Goal: Task Accomplishment & Management: Use online tool/utility

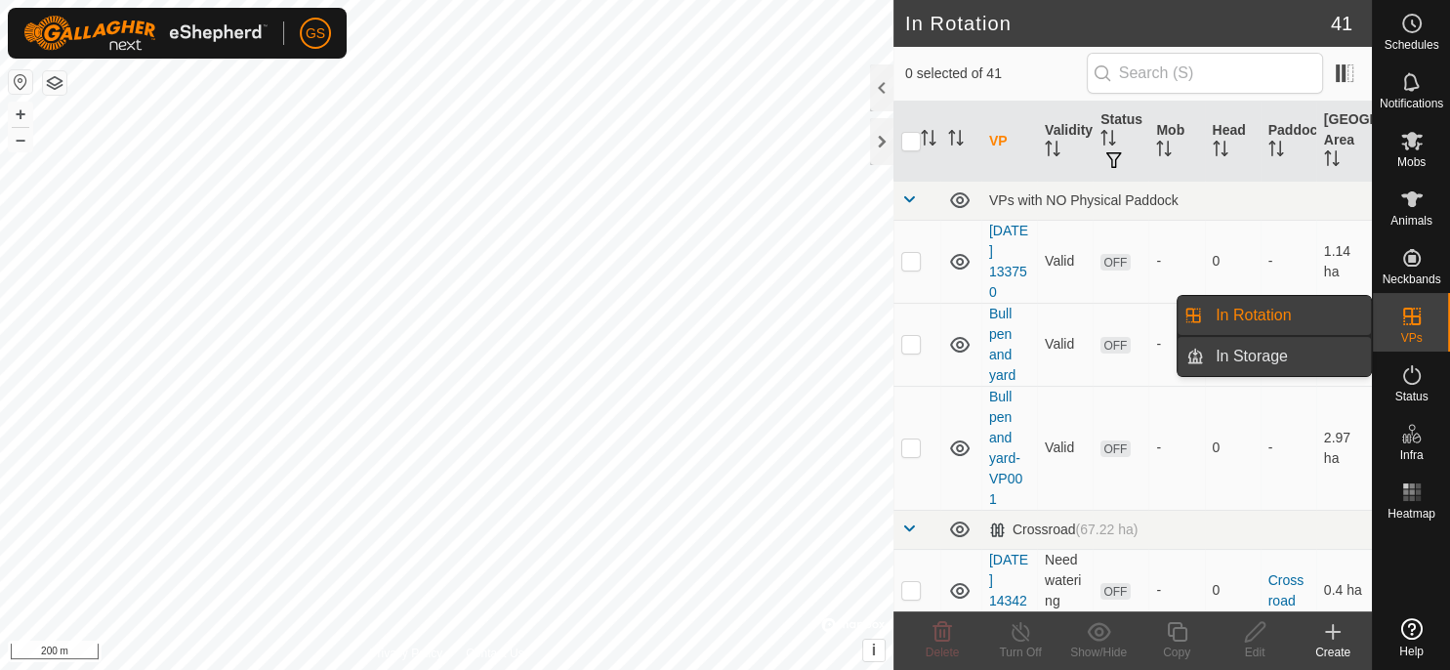
click at [1316, 361] on link "In Storage" at bounding box center [1287, 356] width 167 height 39
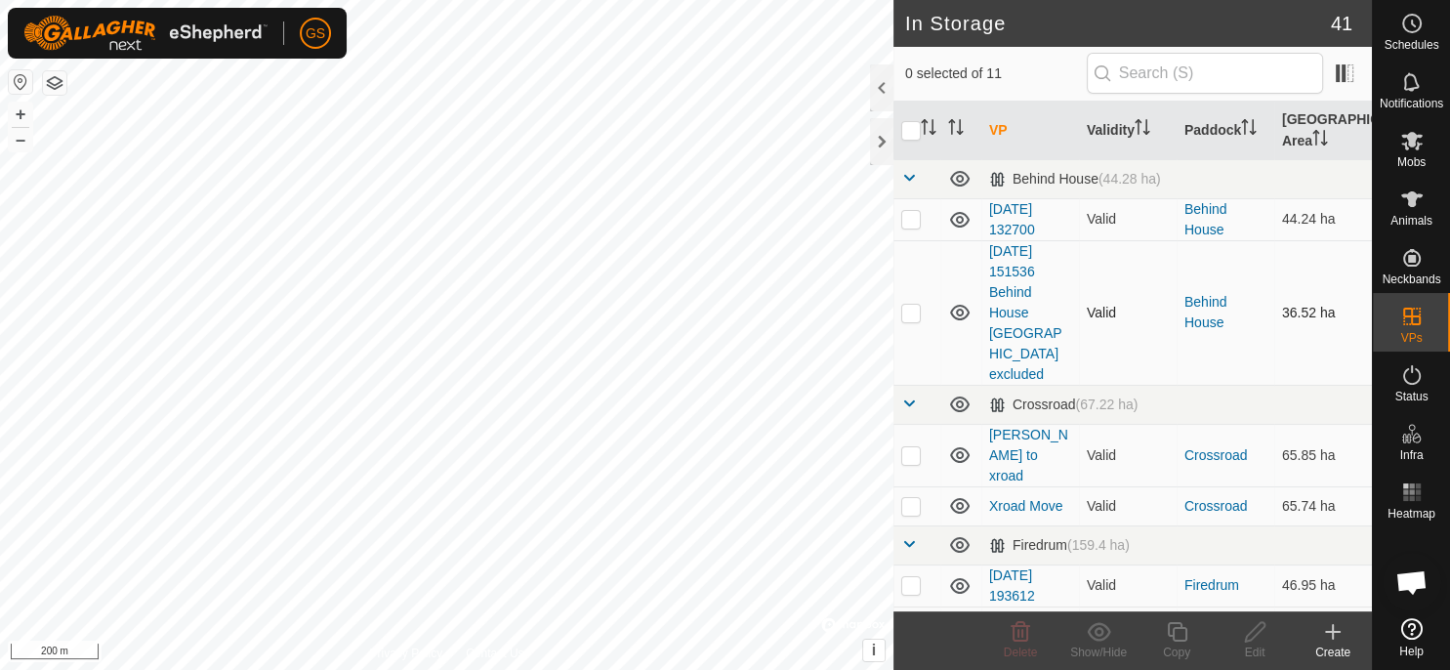
scroll to position [341, 0]
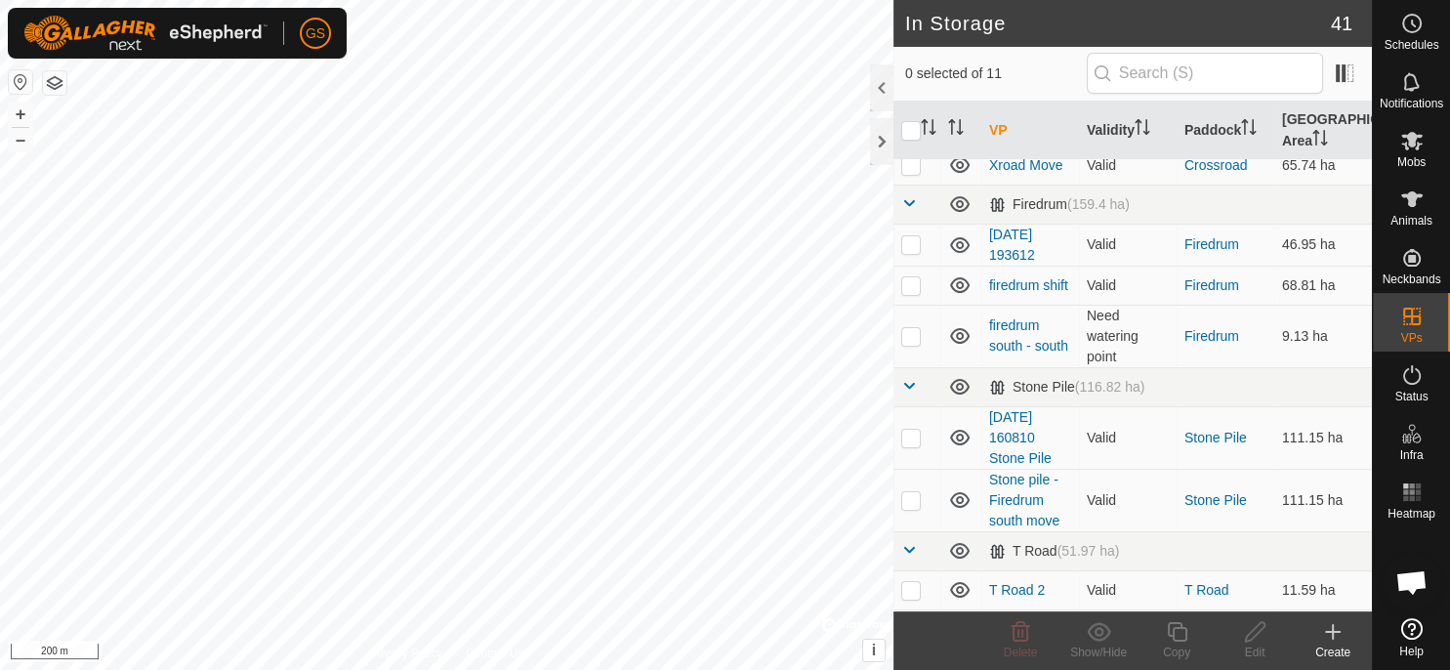
click at [914, 633] on p-checkbox at bounding box center [911, 641] width 20 height 16
checkbox input "true"
click at [1260, 644] on div "Edit" at bounding box center [1255, 653] width 78 height 18
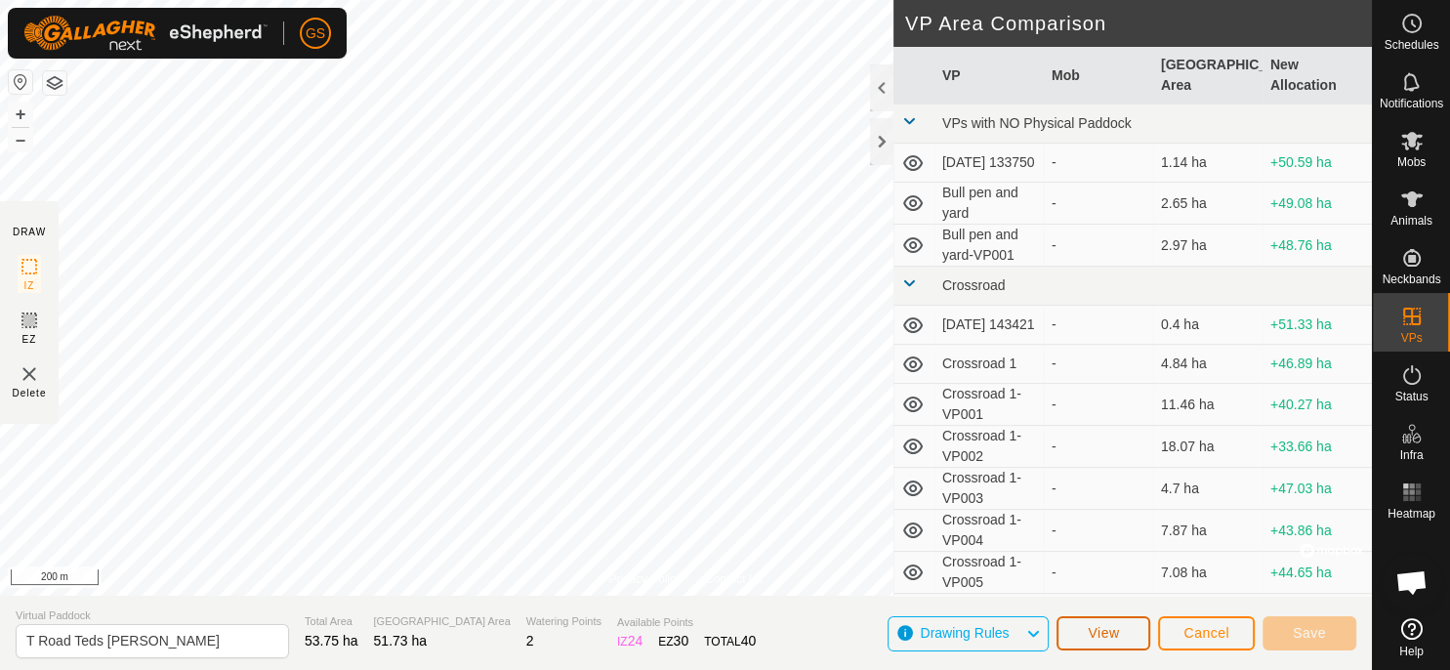
click at [1125, 635] on button "View" at bounding box center [1104, 633] width 94 height 34
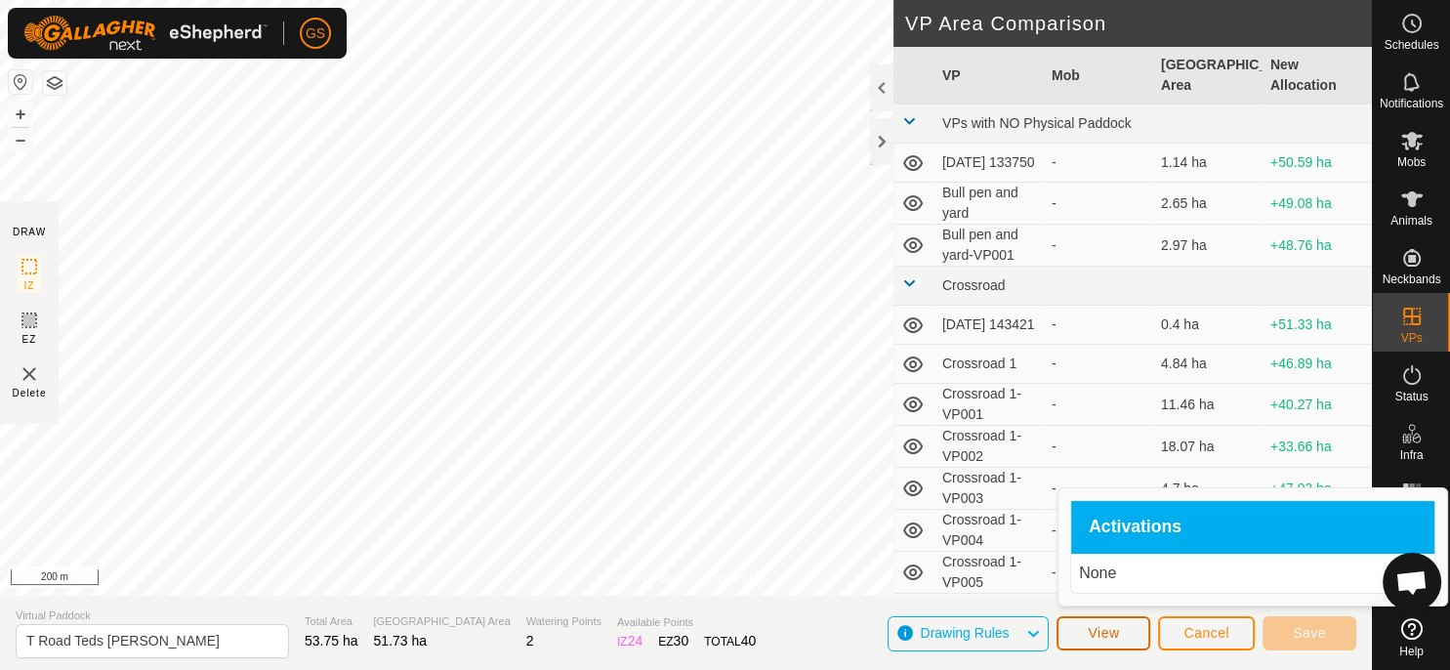
click at [1098, 627] on span "View" at bounding box center [1103, 633] width 31 height 16
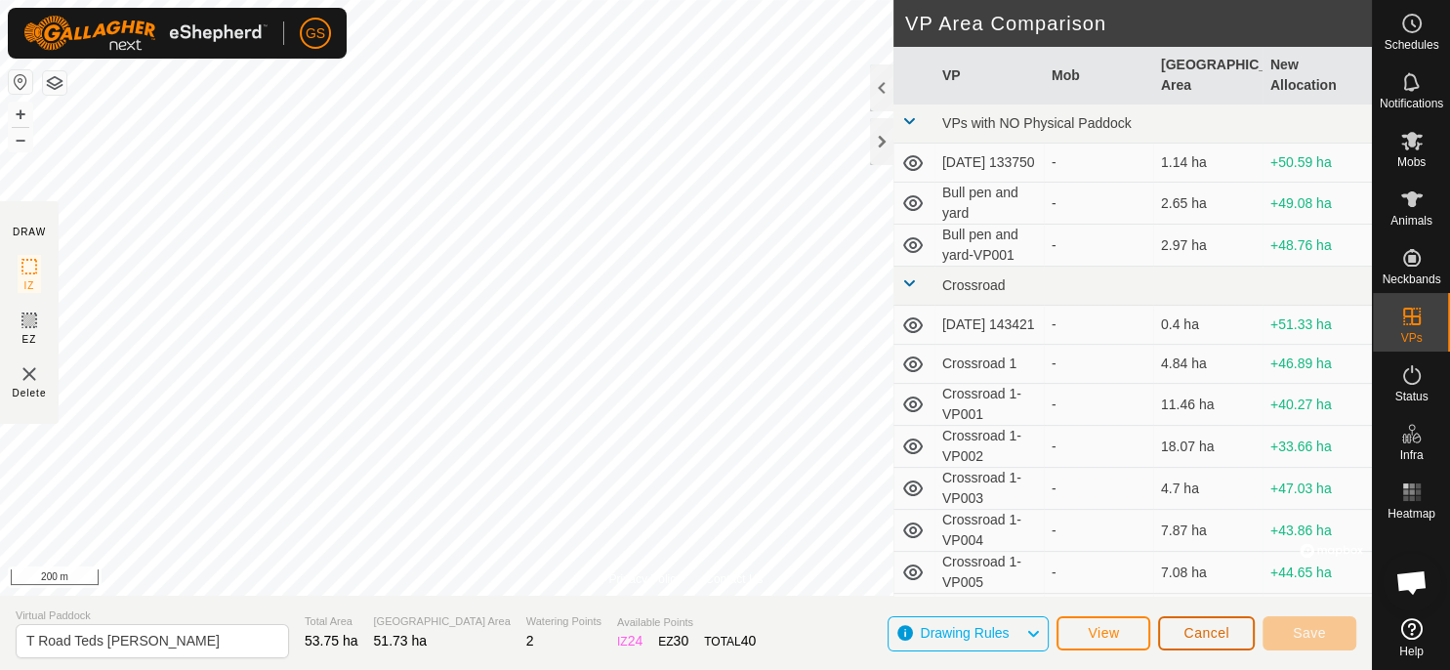
click at [1220, 629] on span "Cancel" at bounding box center [1207, 633] width 46 height 16
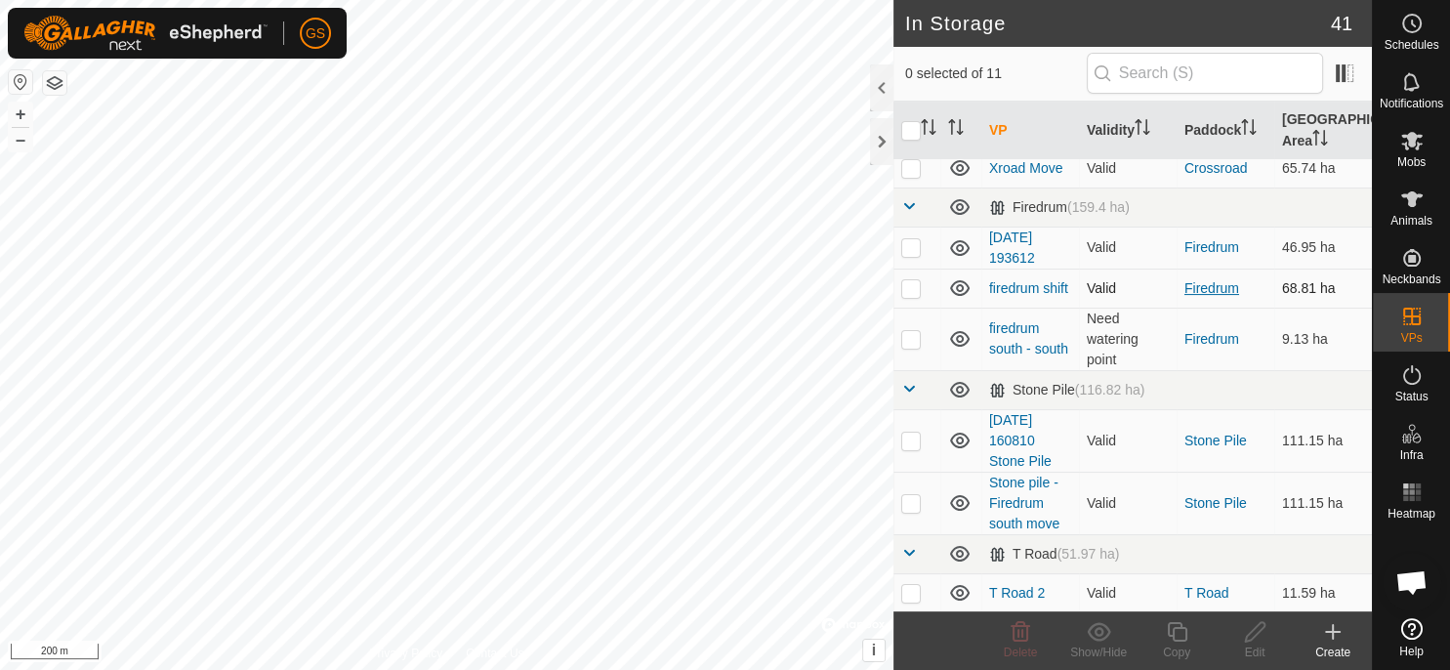
scroll to position [341, 0]
click at [907, 633] on p-checkbox at bounding box center [911, 641] width 20 height 16
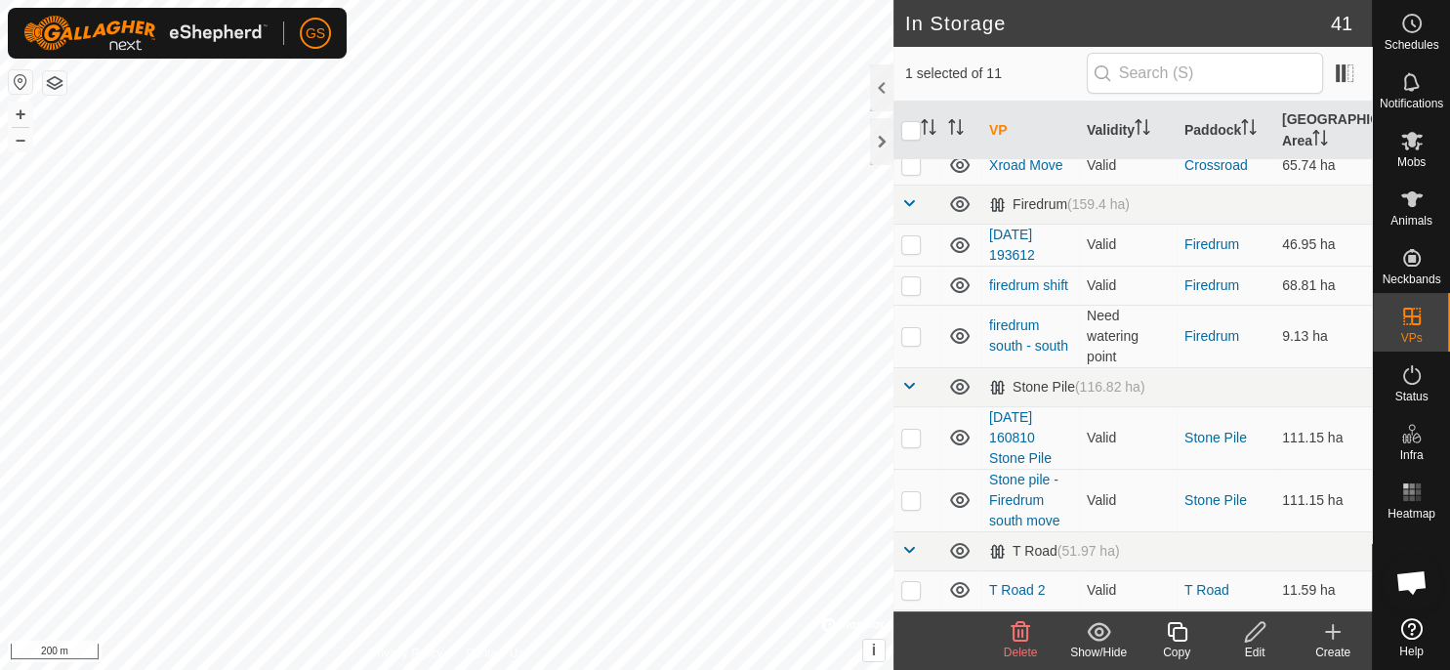
checkbox input "true"
click at [1010, 612] on link "T Road Teds VF Paddock" at bounding box center [1028, 640] width 79 height 57
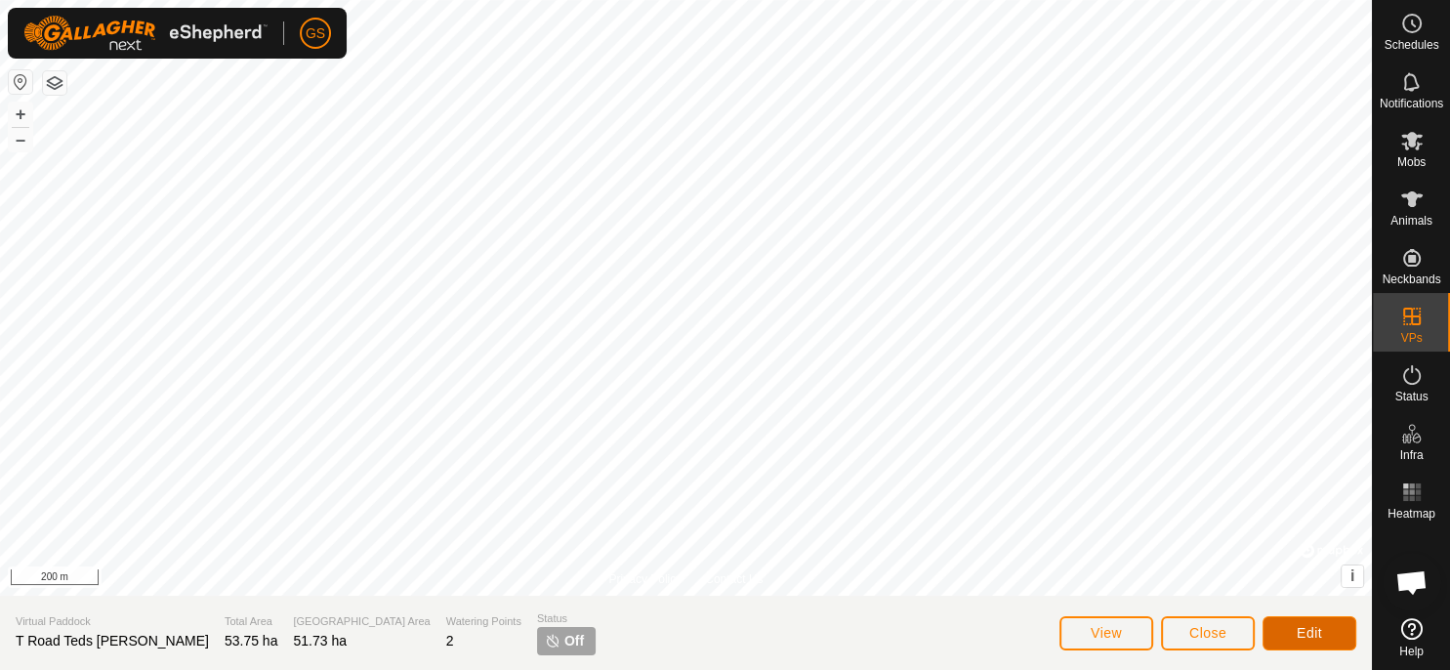
click at [1311, 632] on span "Edit" at bounding box center [1309, 633] width 25 height 16
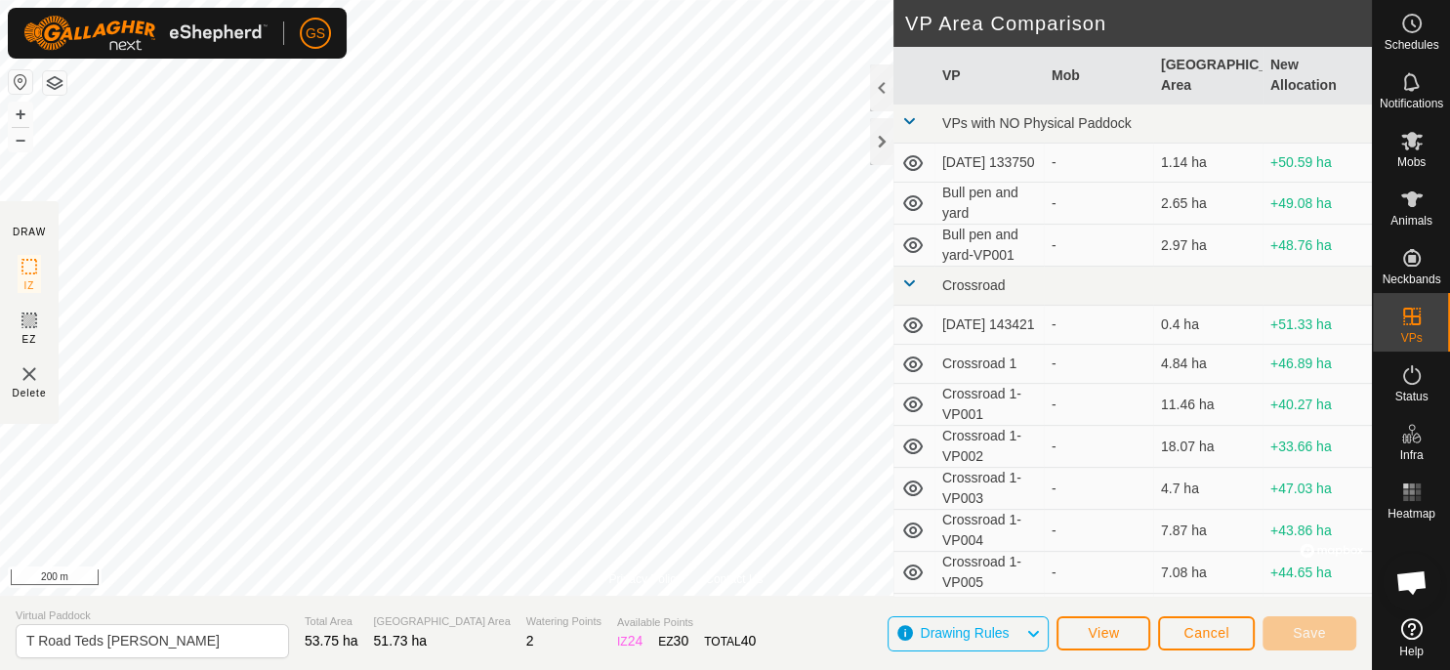
click at [1024, 631] on span "Drawing Rules" at bounding box center [972, 633] width 104 height 25
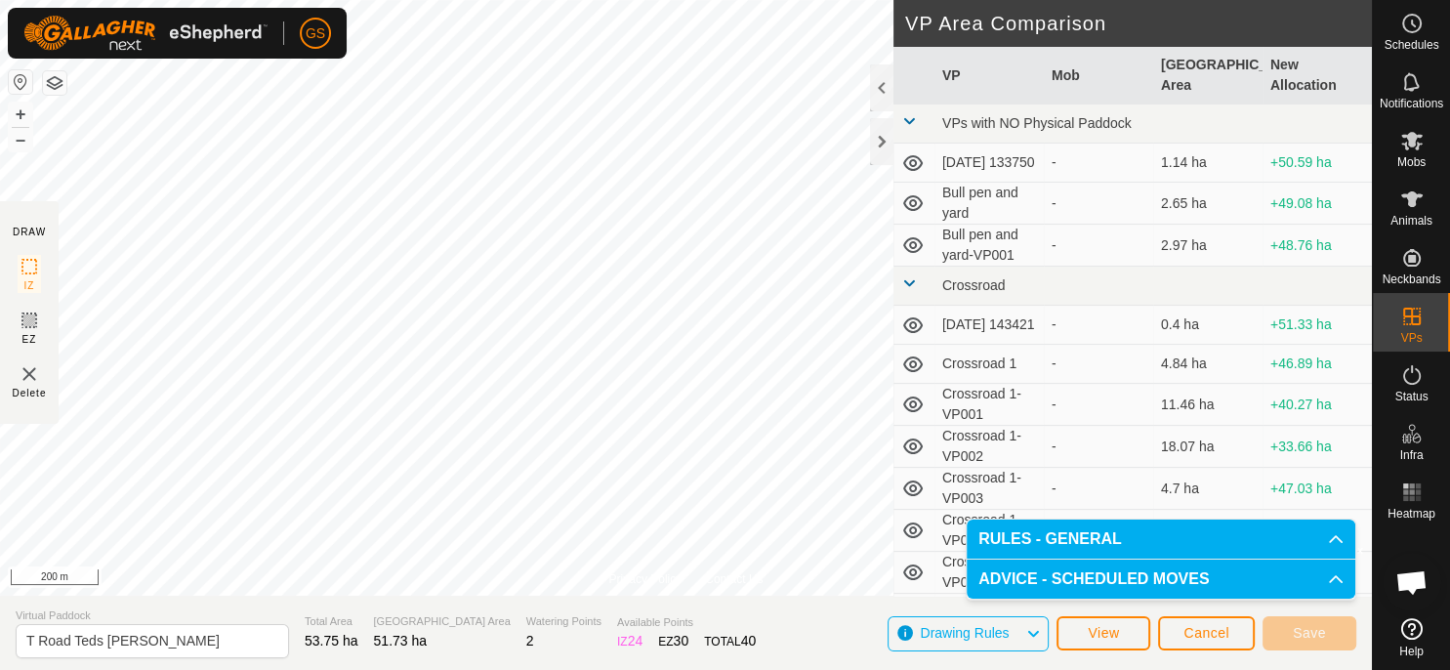
click at [1324, 531] on p-accordion-header "RULES - GENERAL" at bounding box center [1161, 539] width 389 height 39
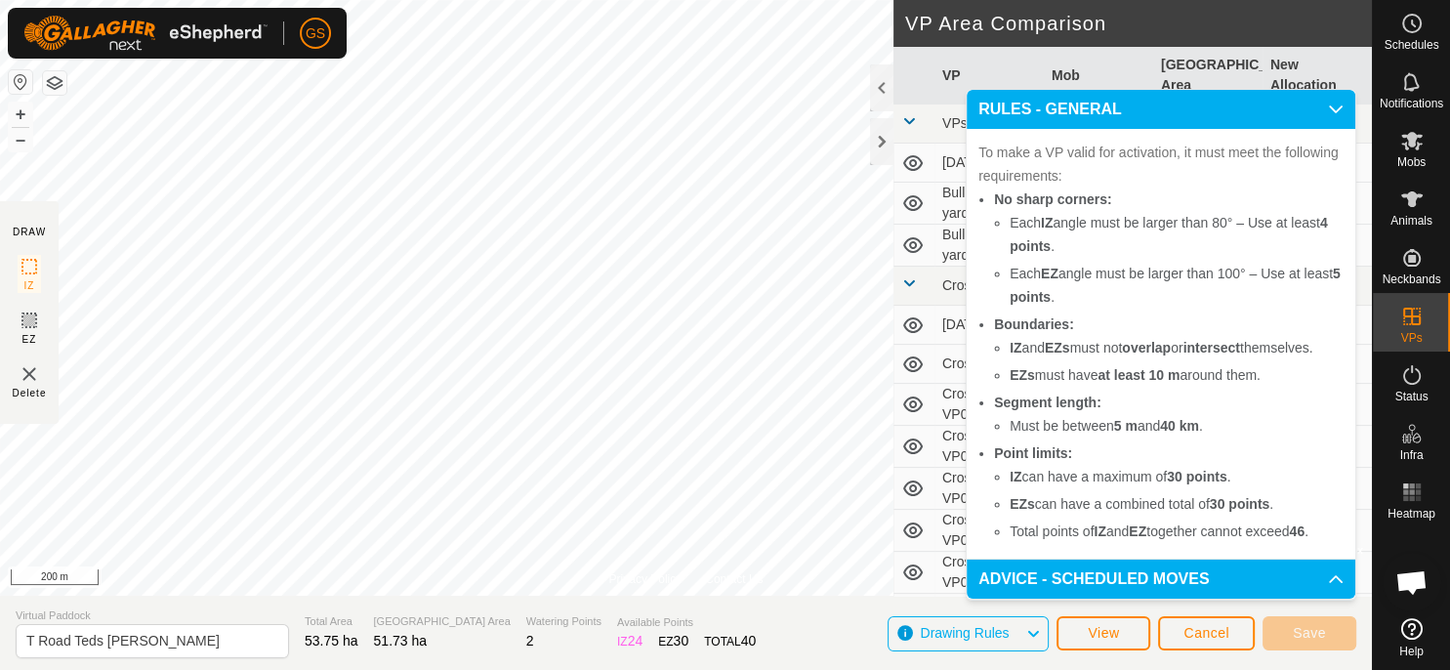
click at [1341, 103] on p-accordion-header "RULES - GENERAL" at bounding box center [1161, 109] width 389 height 39
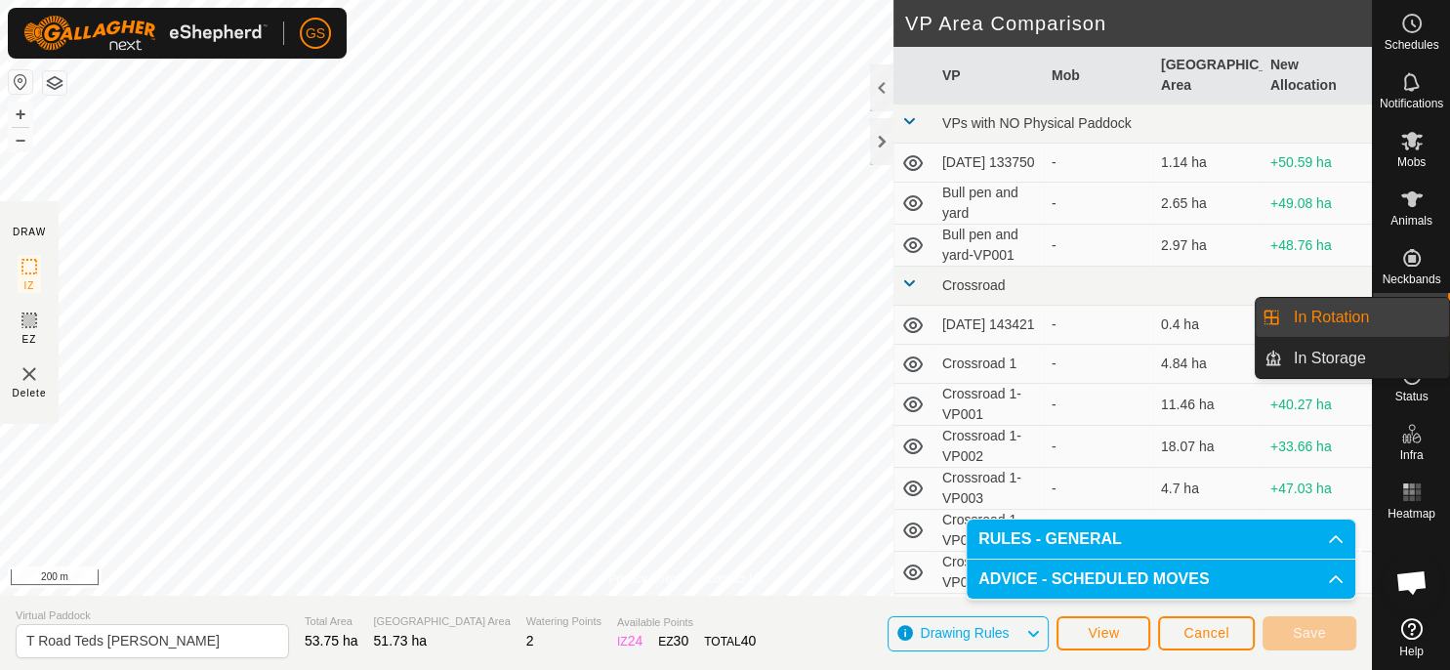
drag, startPoint x: 1143, startPoint y: 18, endPoint x: 1425, endPoint y: 333, distance: 423.3
click at [1147, 16] on h2 "VP Area Comparison" at bounding box center [1138, 23] width 467 height 23
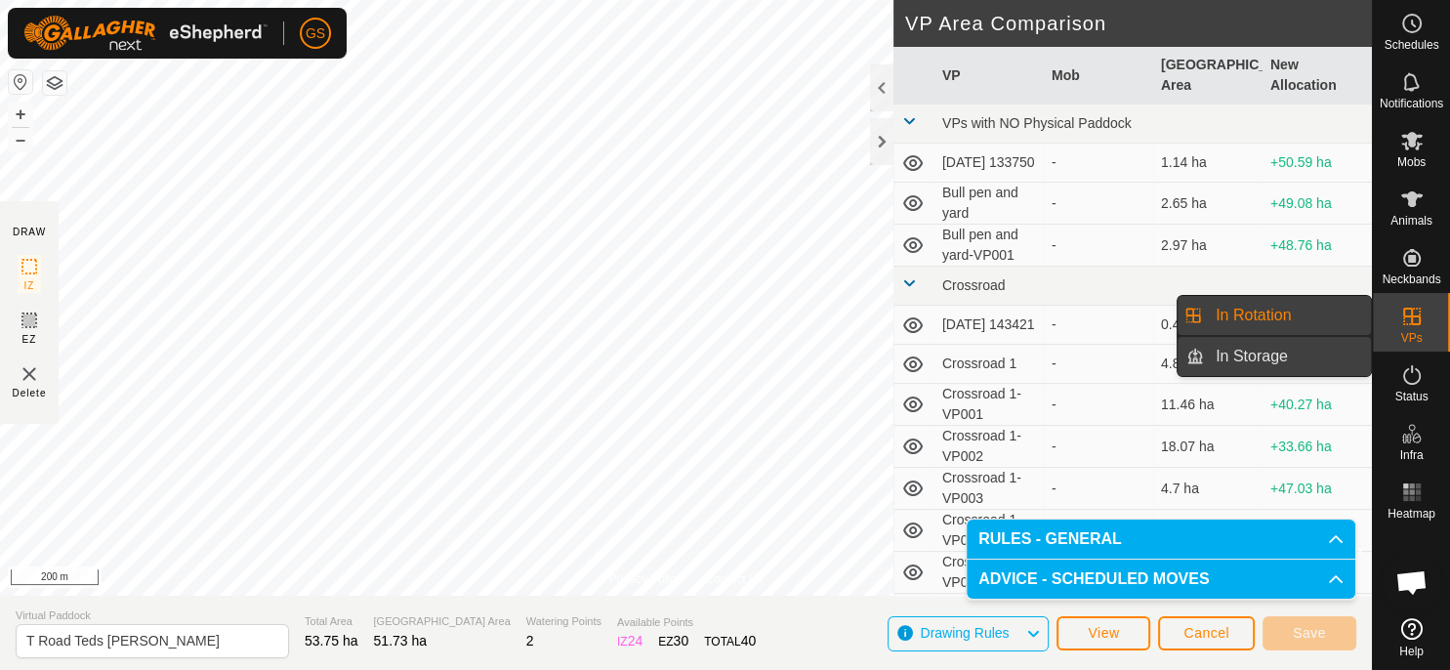
click at [1309, 354] on link "In Storage" at bounding box center [1287, 356] width 167 height 39
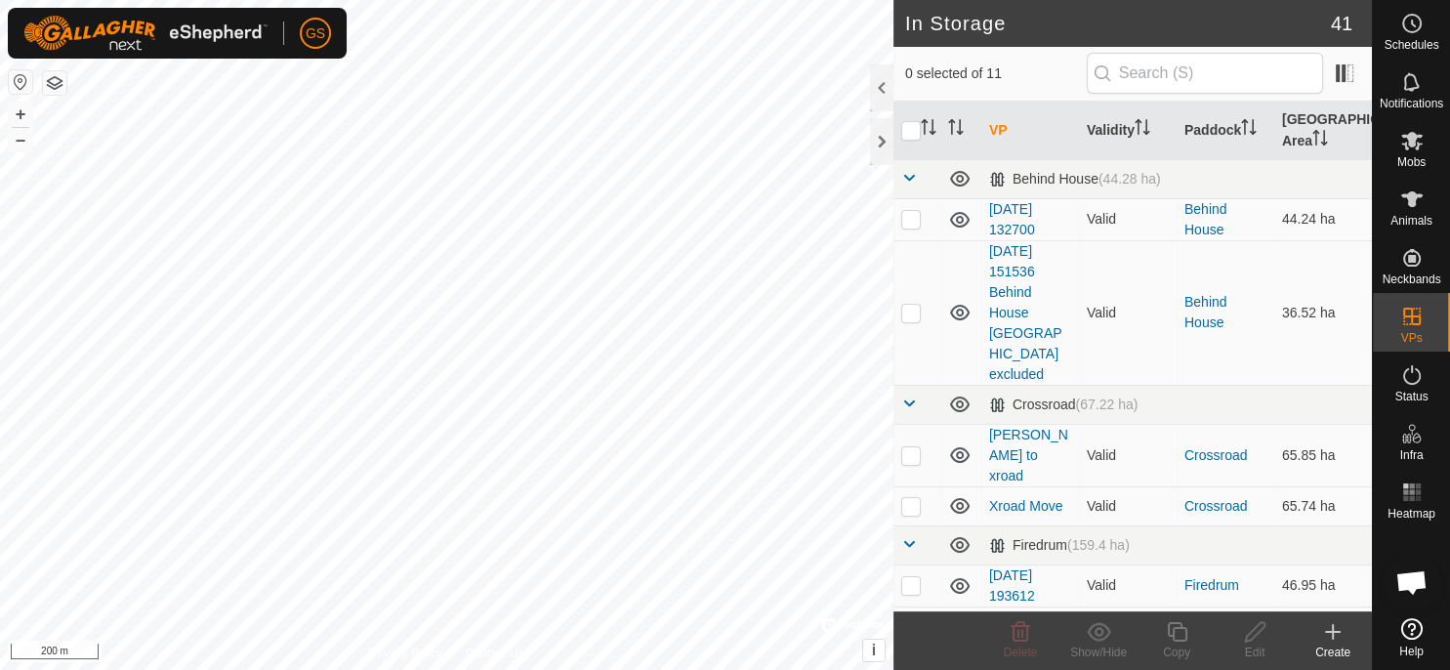
scroll to position [341, 0]
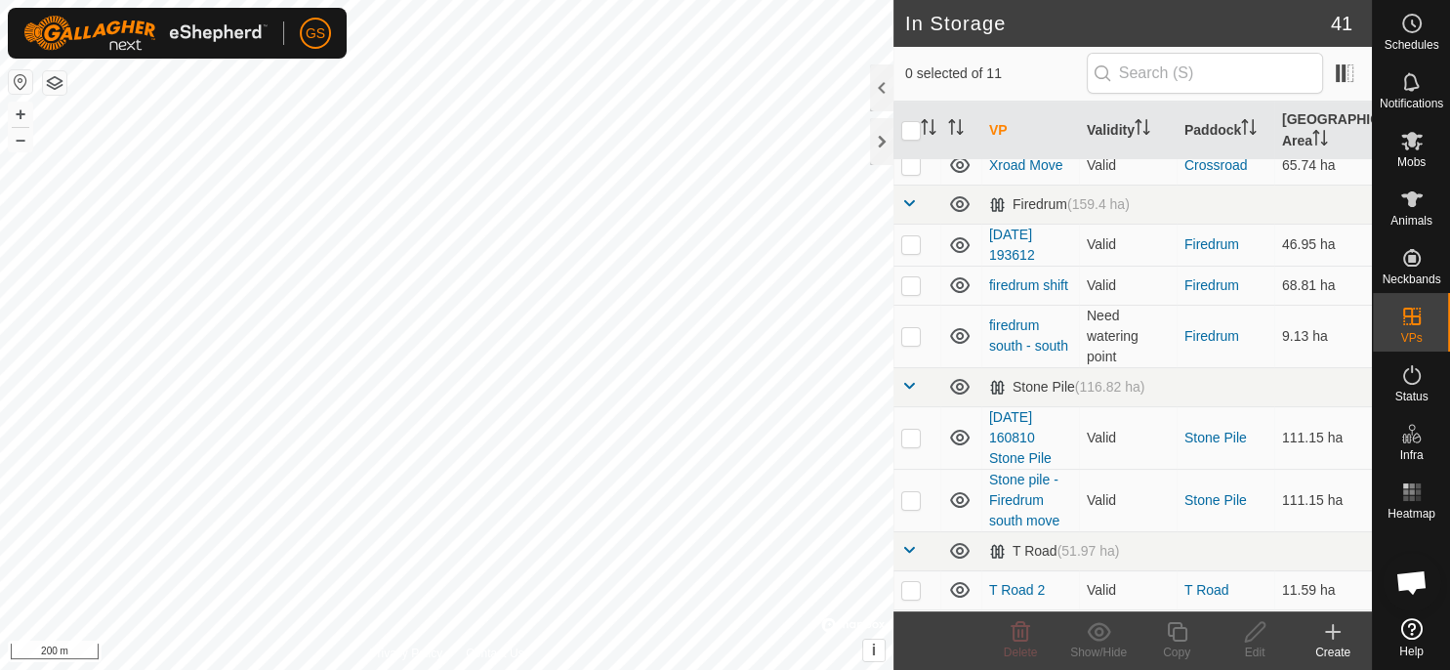
click at [912, 633] on p-checkbox at bounding box center [911, 641] width 20 height 16
click at [877, 80] on div at bounding box center [881, 87] width 23 height 47
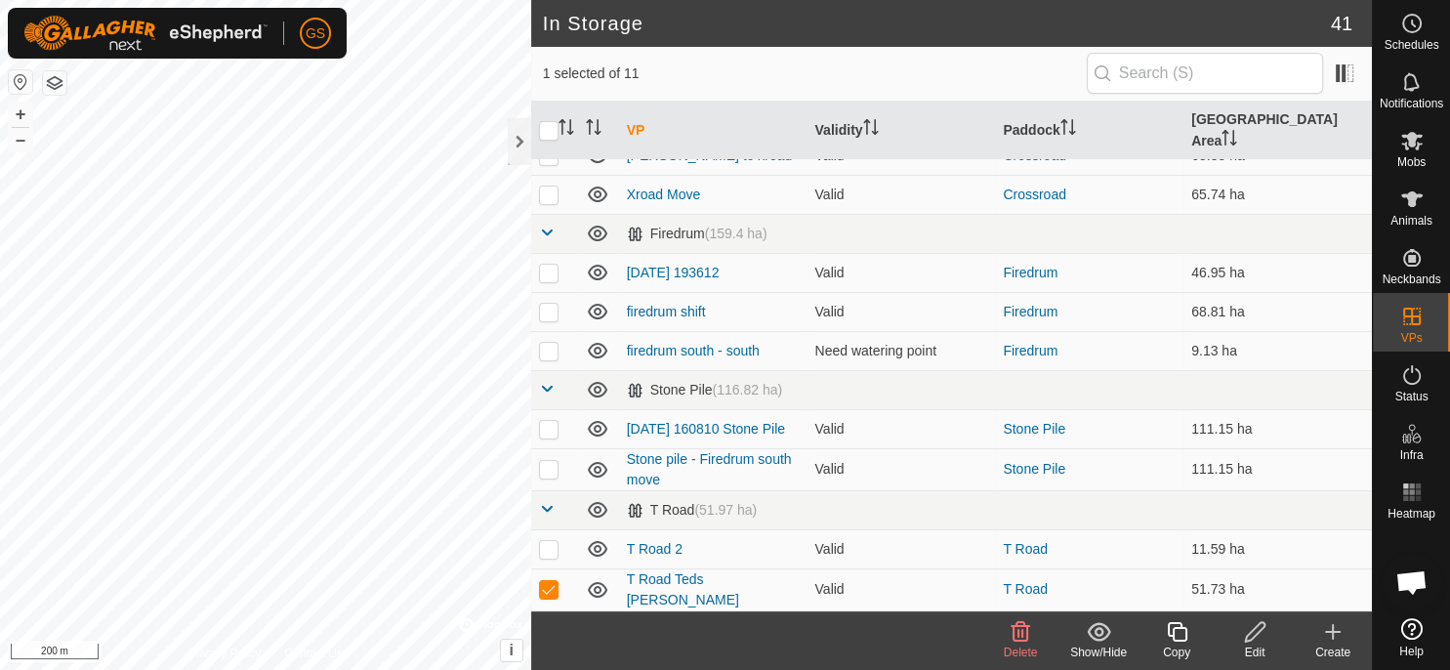
scroll to position [160, 0]
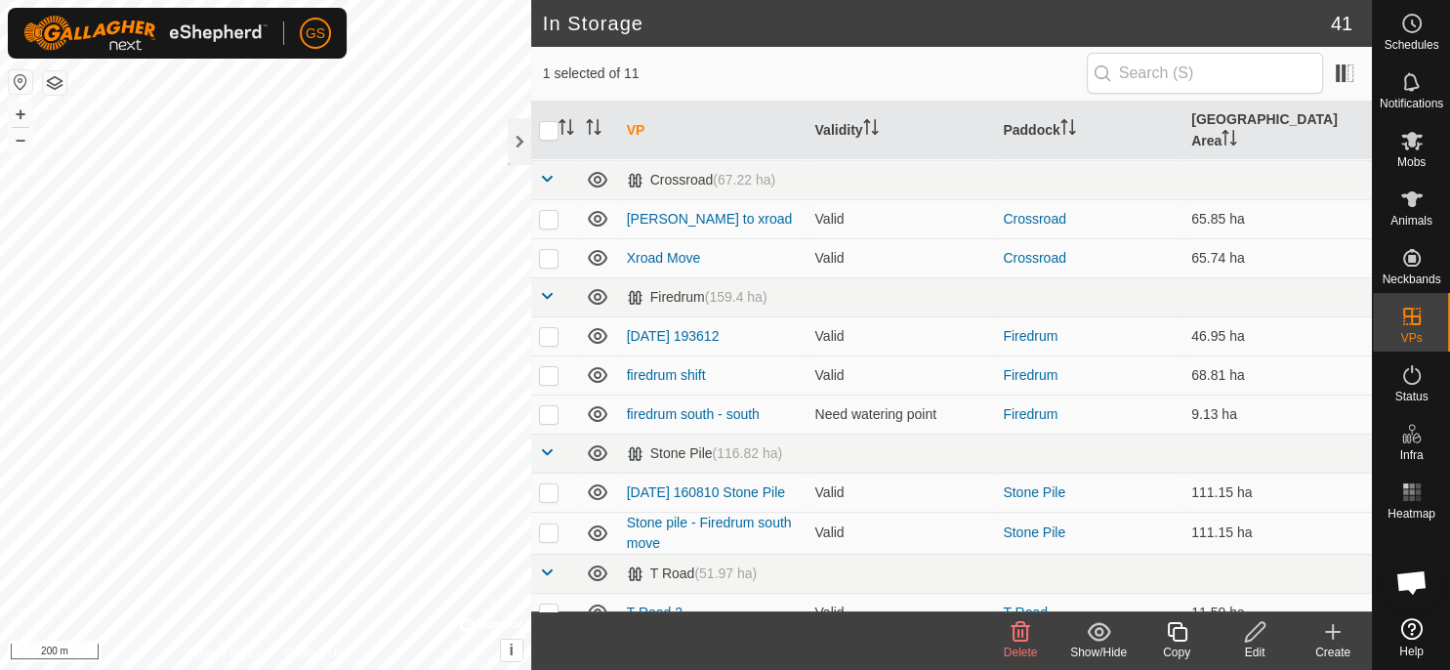
click at [1096, 627] on icon at bounding box center [1098, 631] width 23 height 19
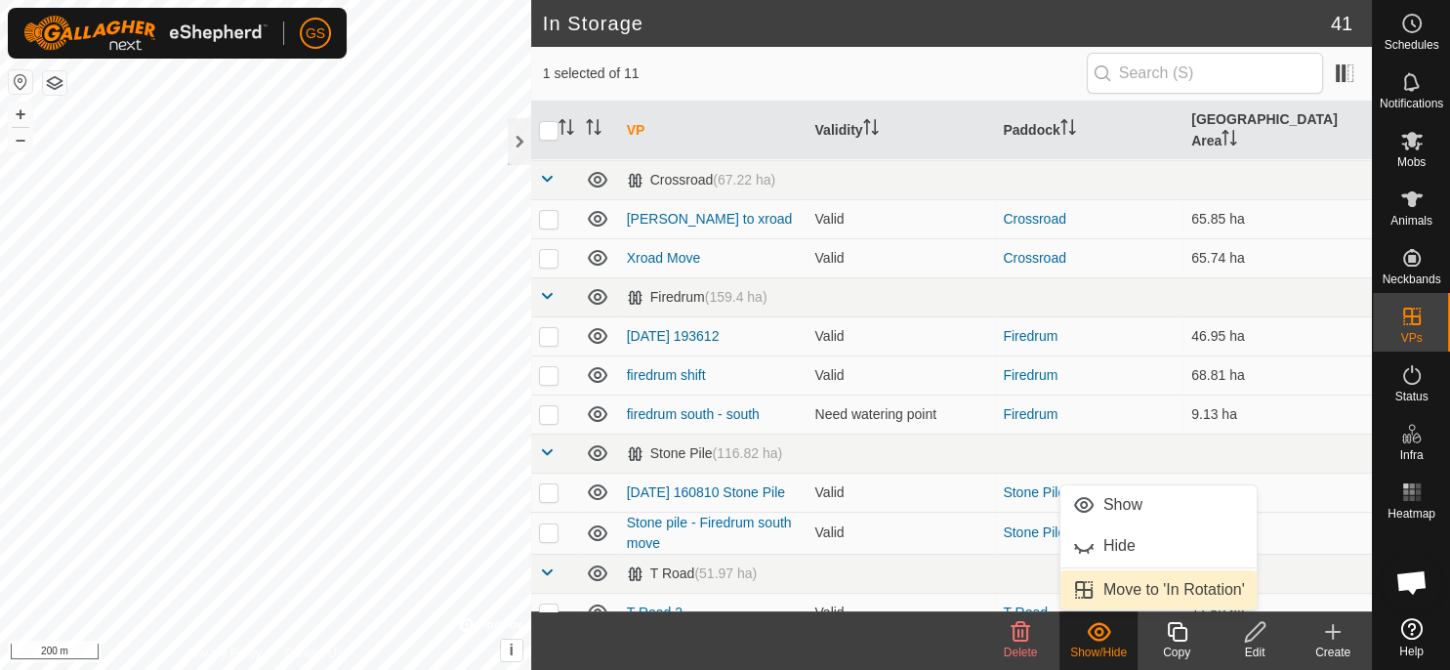
click at [1139, 587] on link "Move to 'In Rotation'" at bounding box center [1159, 589] width 196 height 39
checkbox input "false"
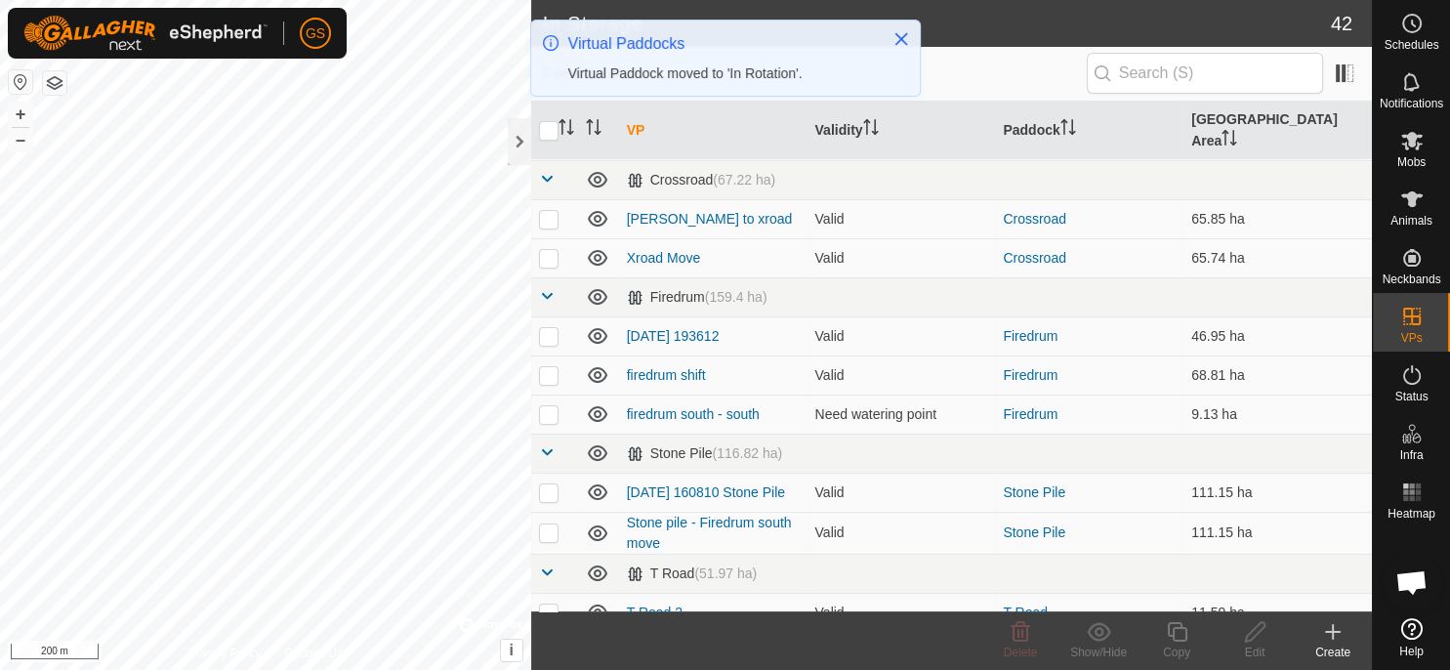
click at [896, 40] on icon "Close" at bounding box center [902, 39] width 16 height 16
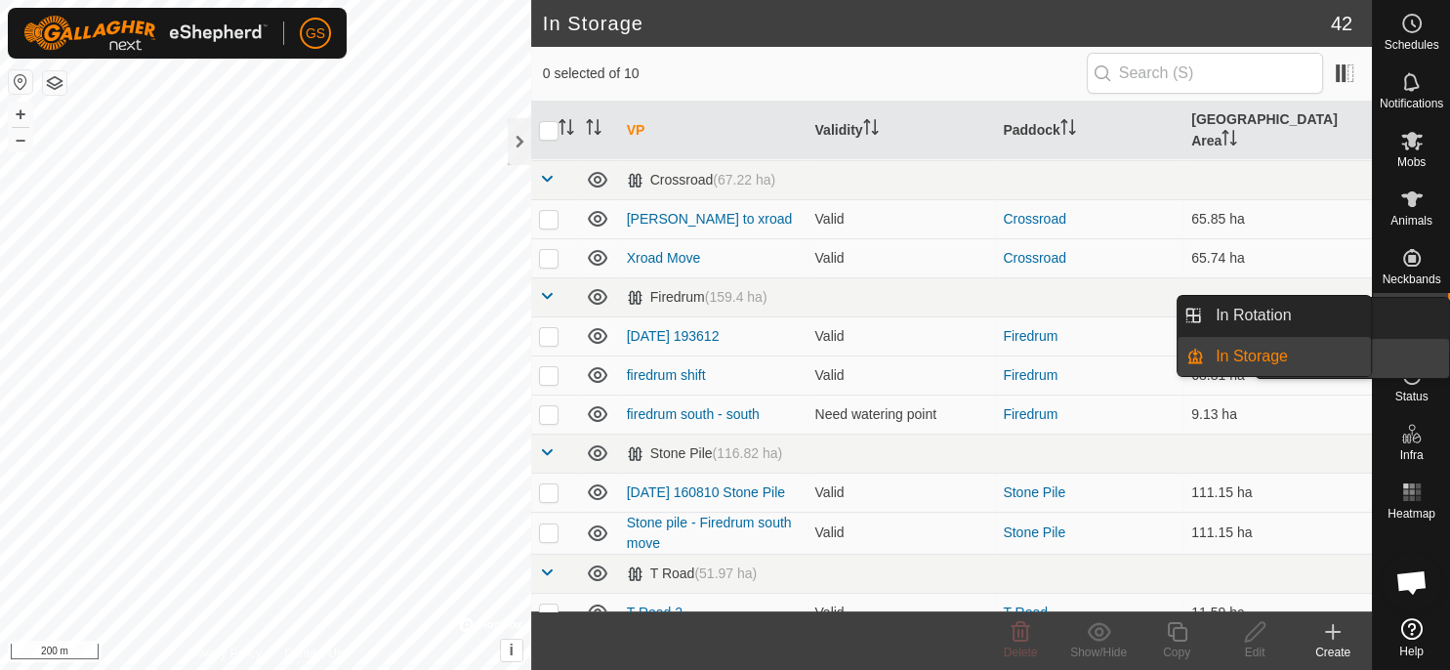
scroll to position [0, 0]
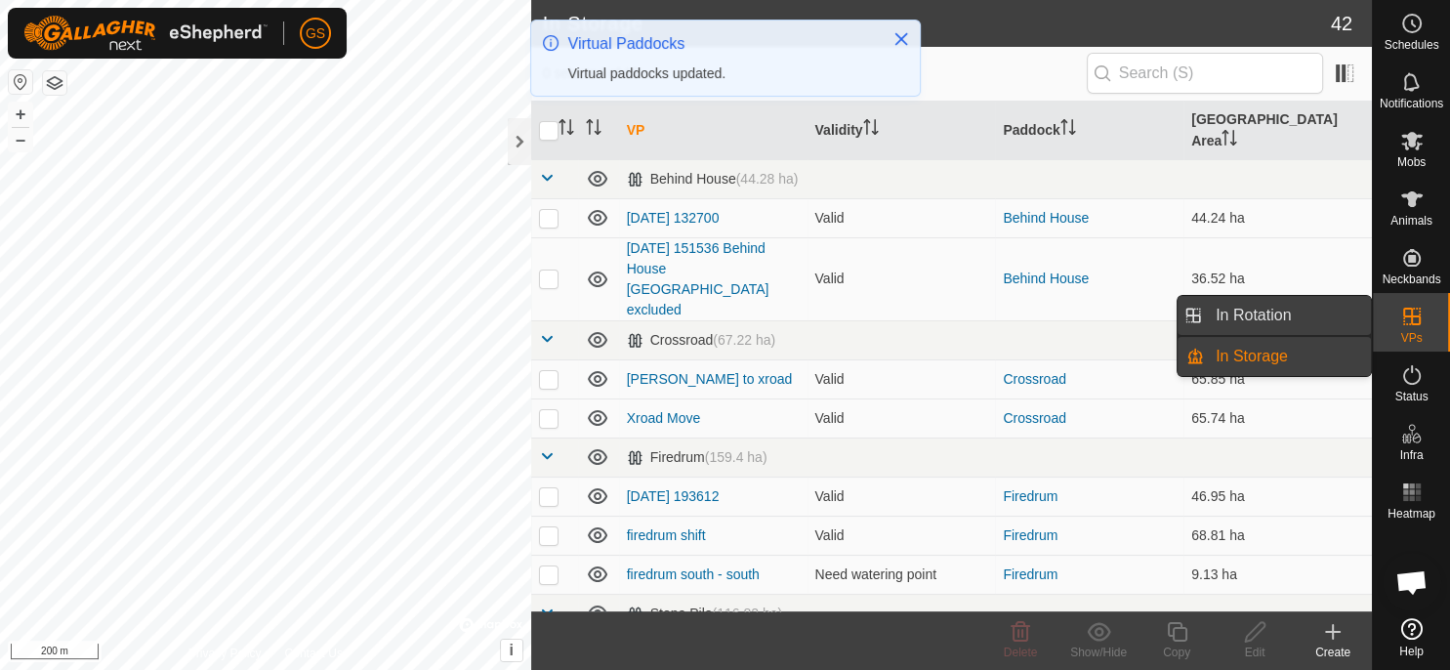
click at [1279, 306] on span "In Rotation" at bounding box center [1253, 315] width 75 height 23
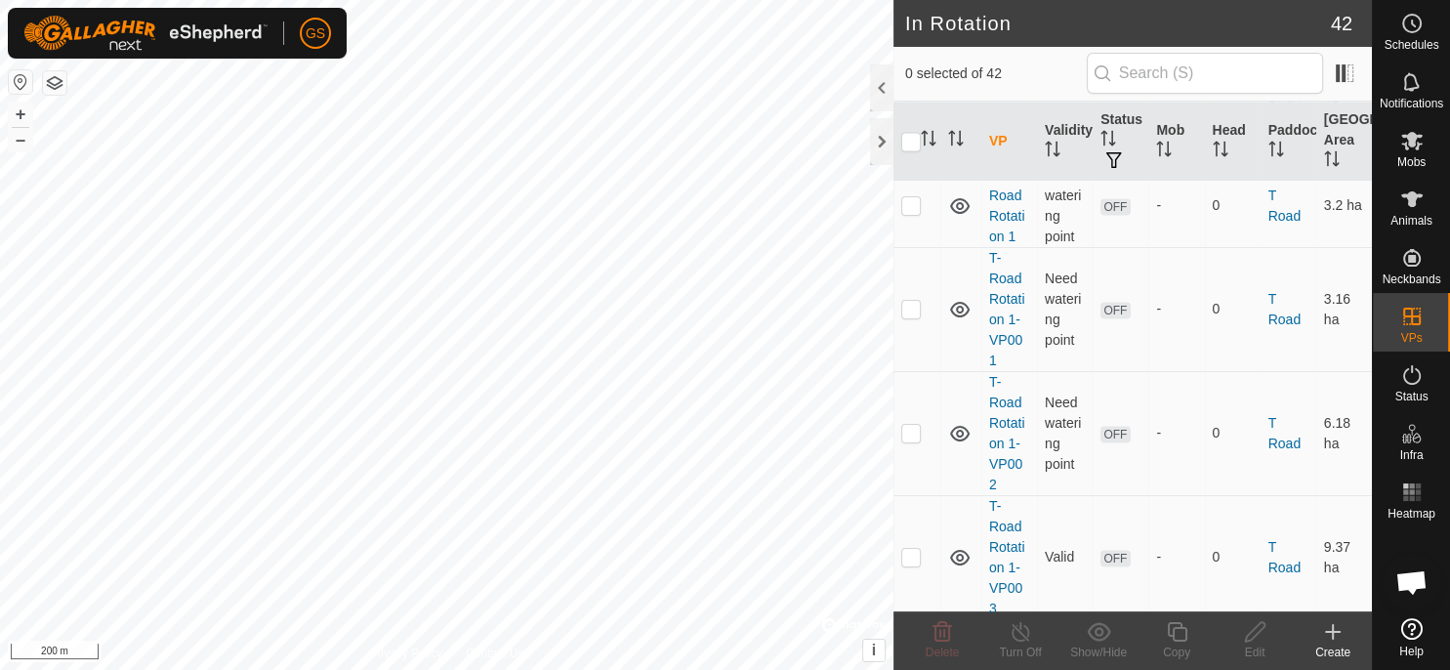
scroll to position [2881, 0]
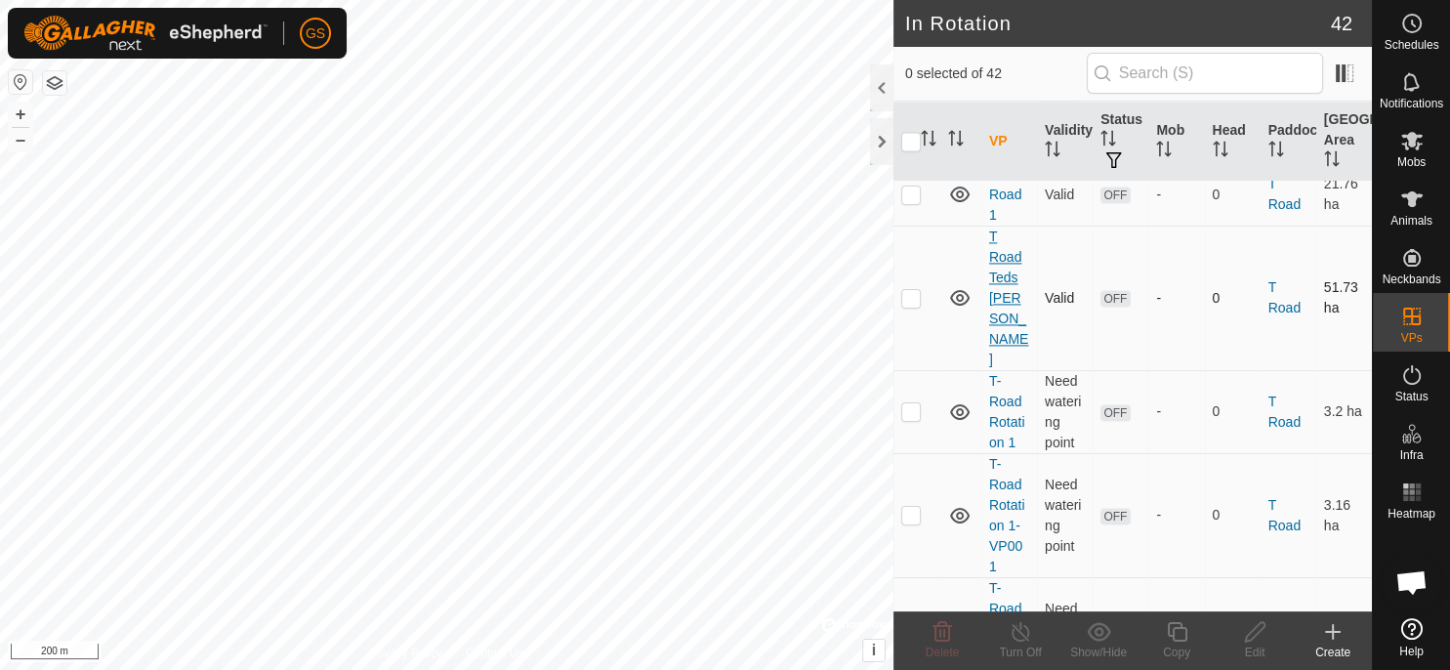
click at [998, 264] on link "T Road Teds VF Paddock" at bounding box center [1008, 298] width 39 height 139
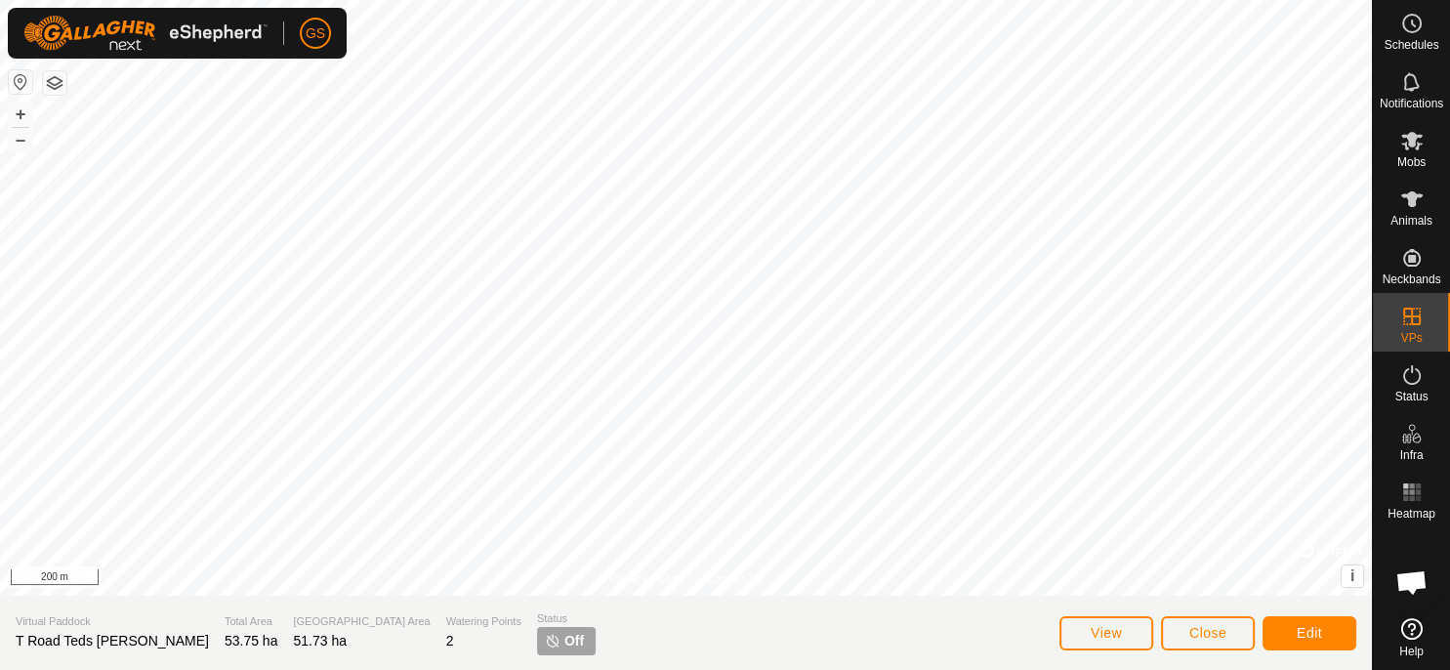
click at [564, 643] on span "Off" at bounding box center [574, 641] width 20 height 21
click at [1405, 154] on es-mob-svg-icon at bounding box center [1412, 140] width 35 height 31
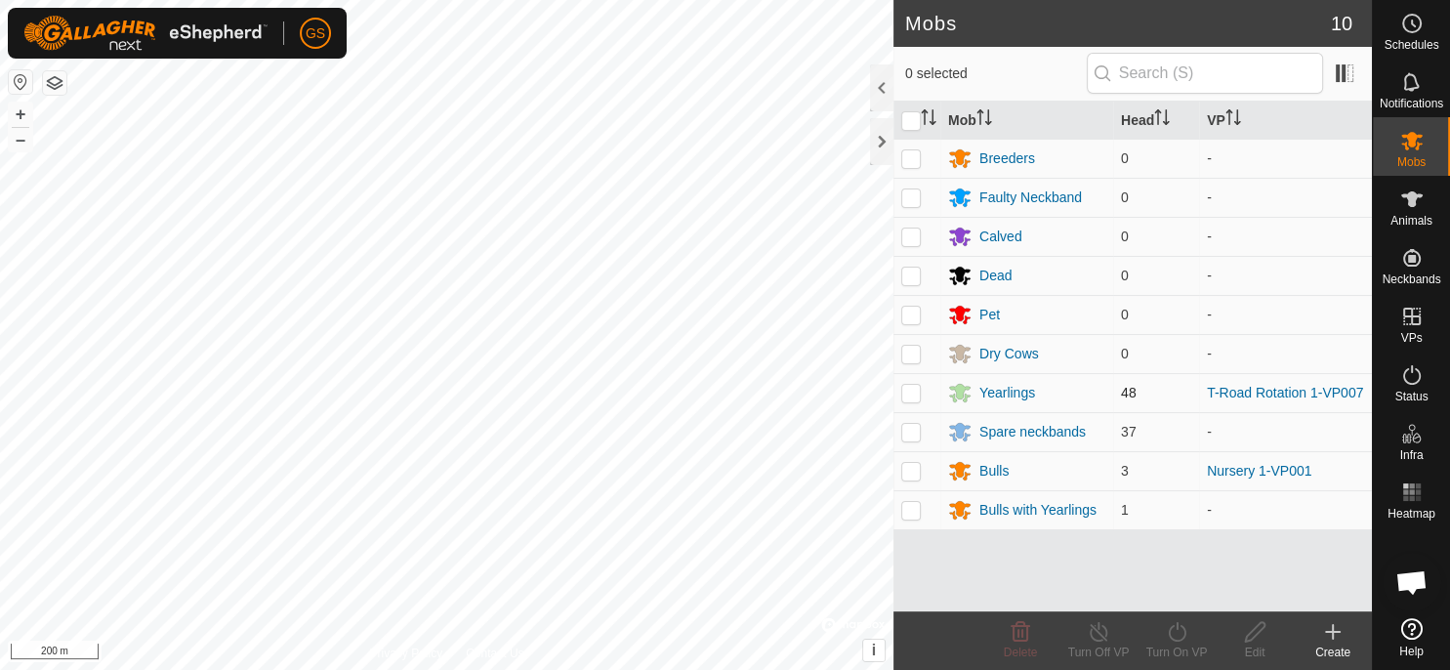
click at [915, 396] on p-checkbox at bounding box center [911, 393] width 20 height 16
checkbox input "true"
click at [1174, 639] on icon at bounding box center [1177, 631] width 24 height 23
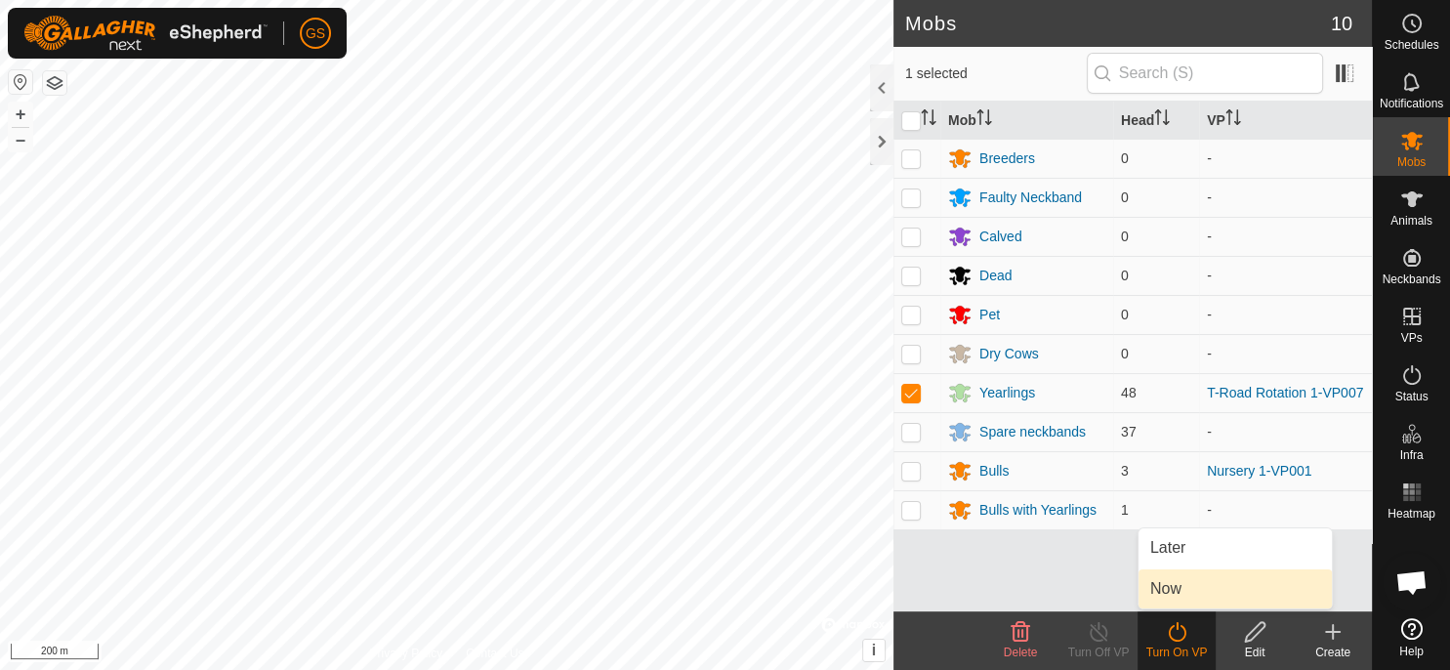
click at [1187, 581] on link "Now" at bounding box center [1235, 588] width 193 height 39
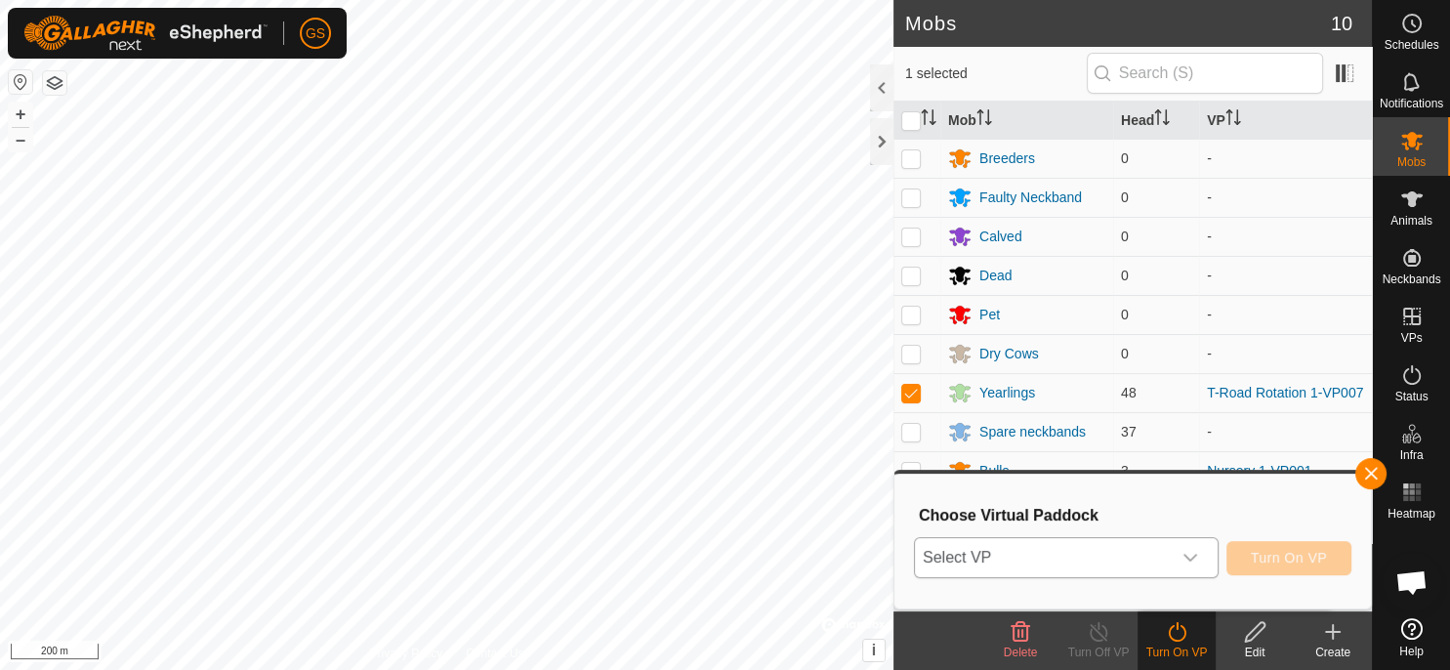
click at [1207, 568] on div "dropdown trigger" at bounding box center [1190, 557] width 39 height 39
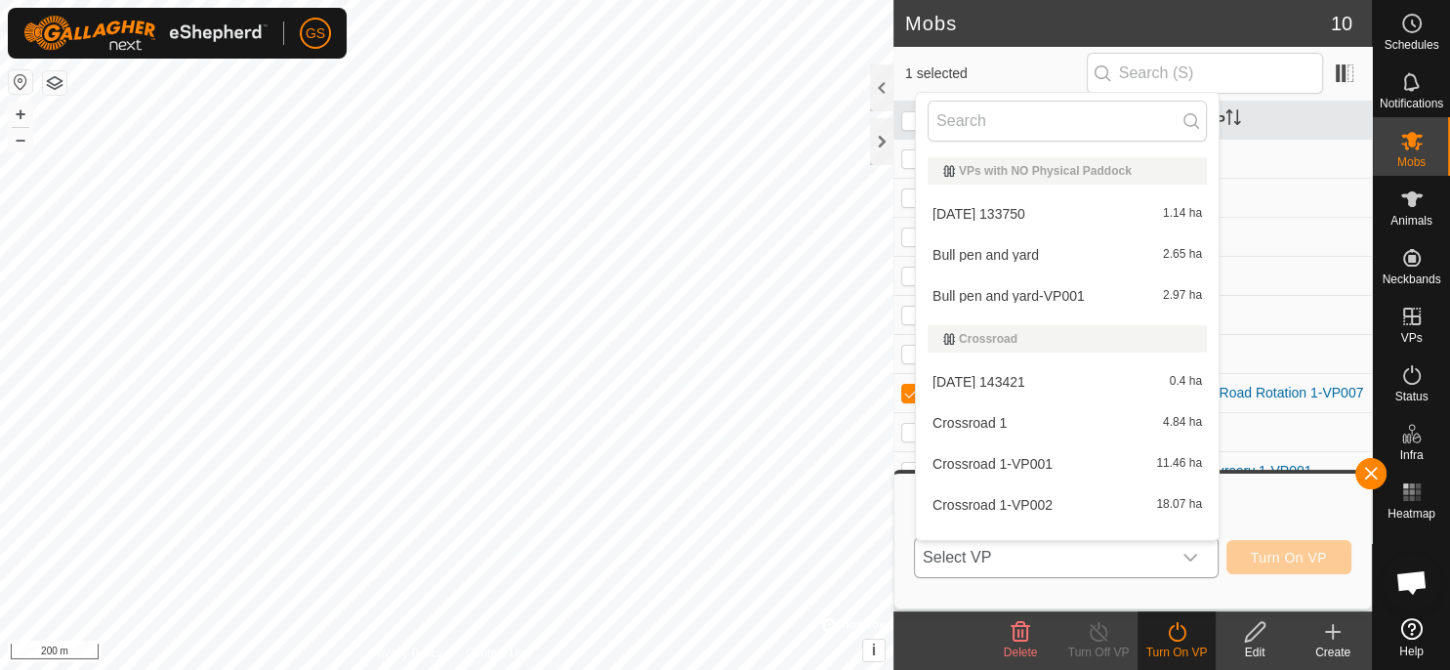
click at [1183, 562] on div "dropdown trigger" at bounding box center [1190, 557] width 39 height 39
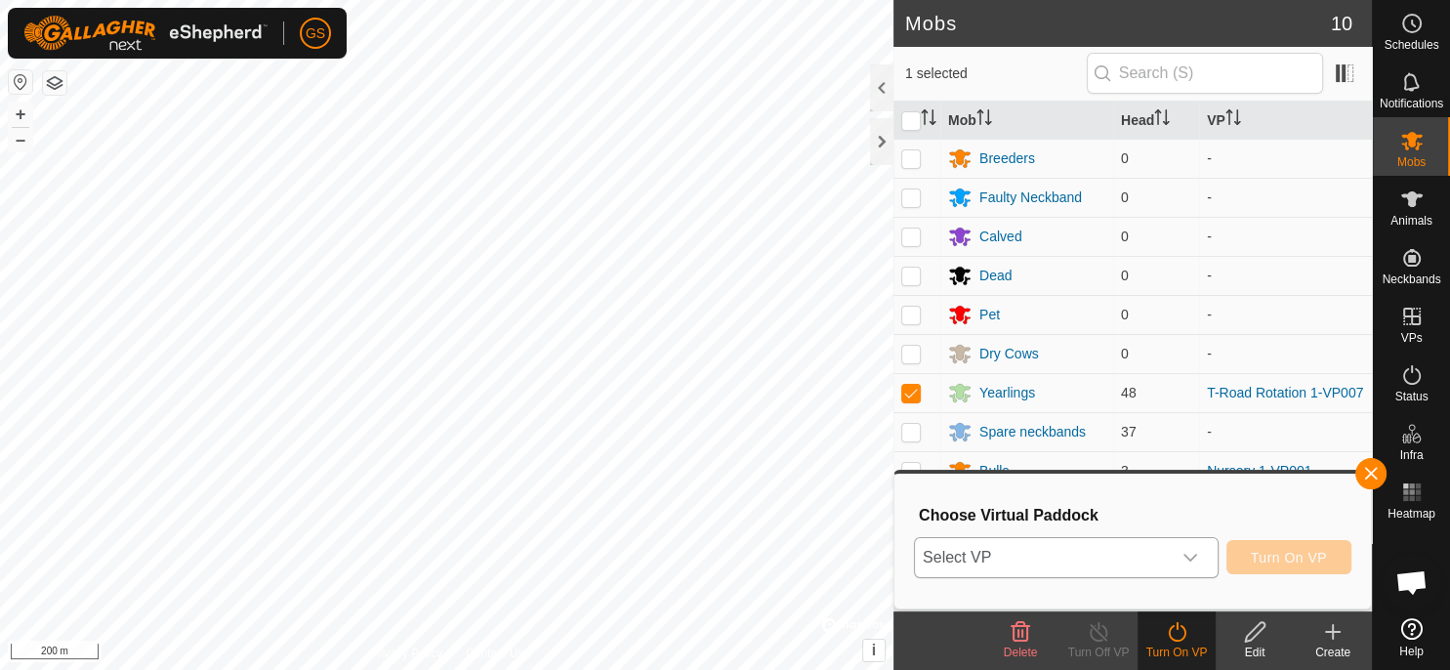
click at [1189, 556] on icon "dropdown trigger" at bounding box center [1191, 558] width 16 height 16
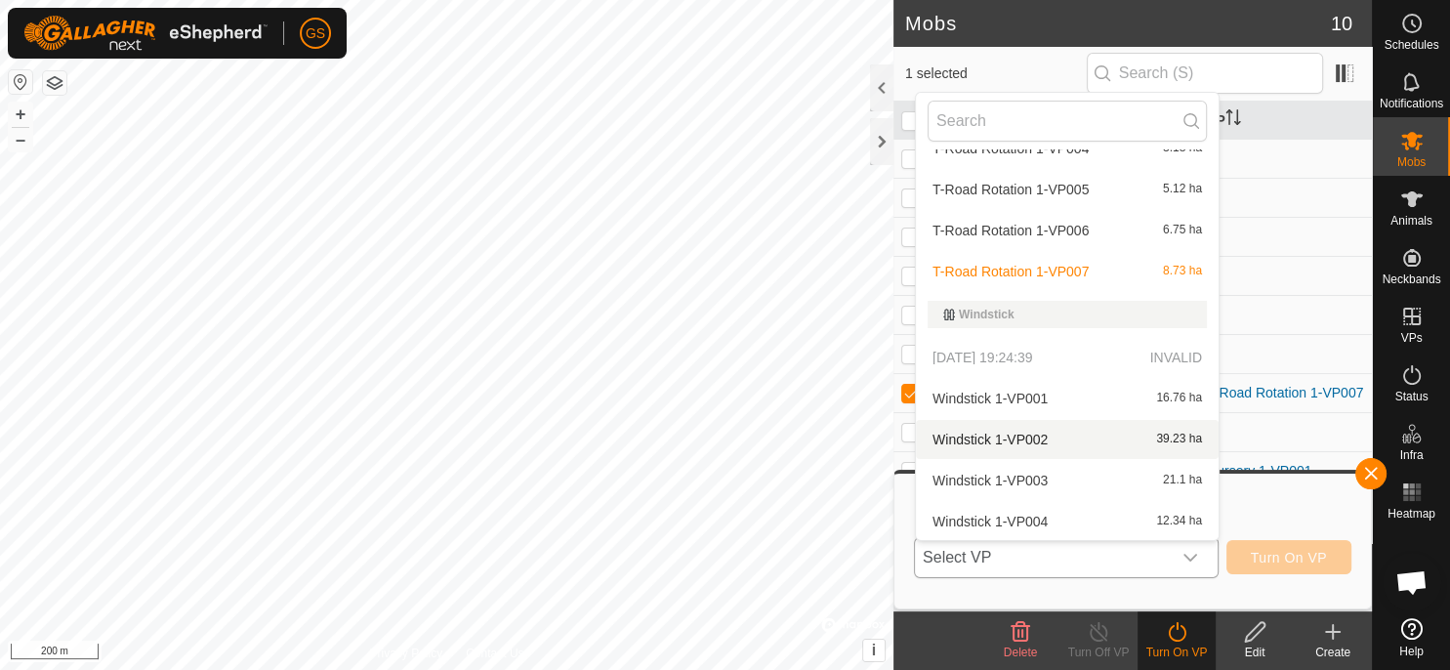
scroll to position [1276, 0]
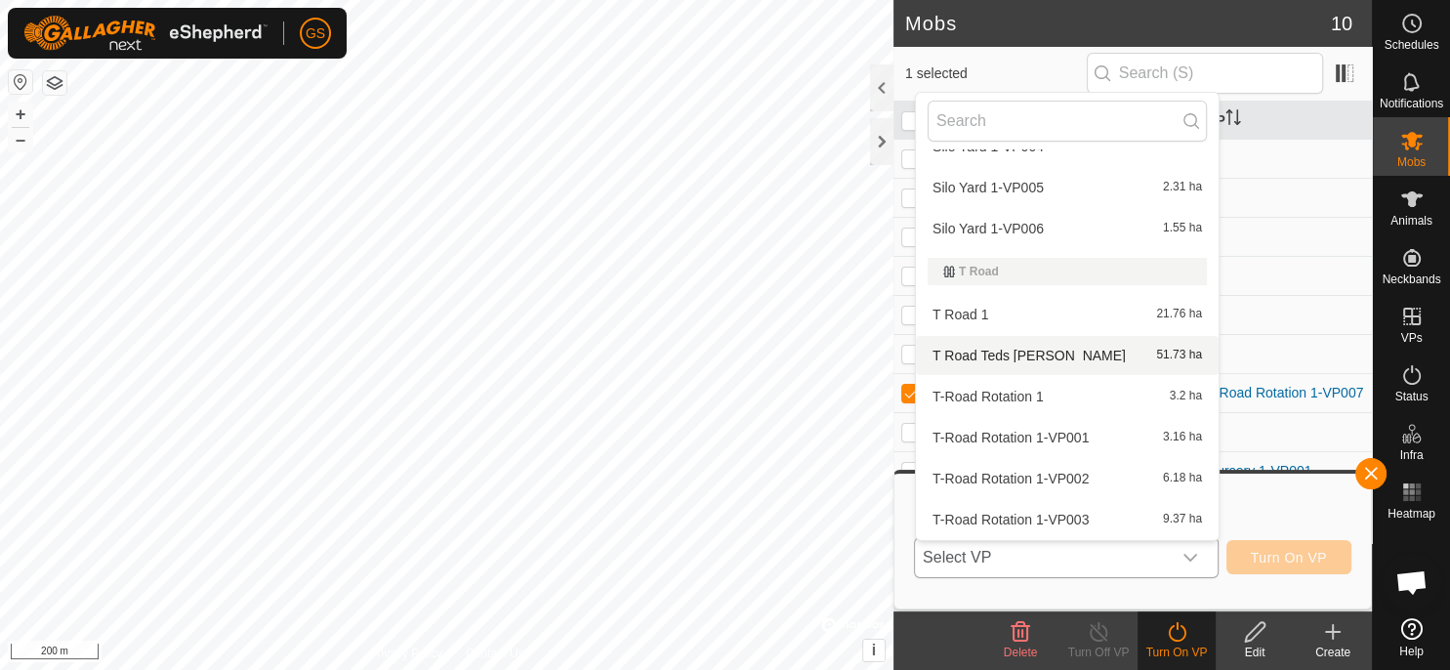
click at [1049, 354] on li "T Road Teds VF Paddock 51.73 ha" at bounding box center [1067, 355] width 303 height 39
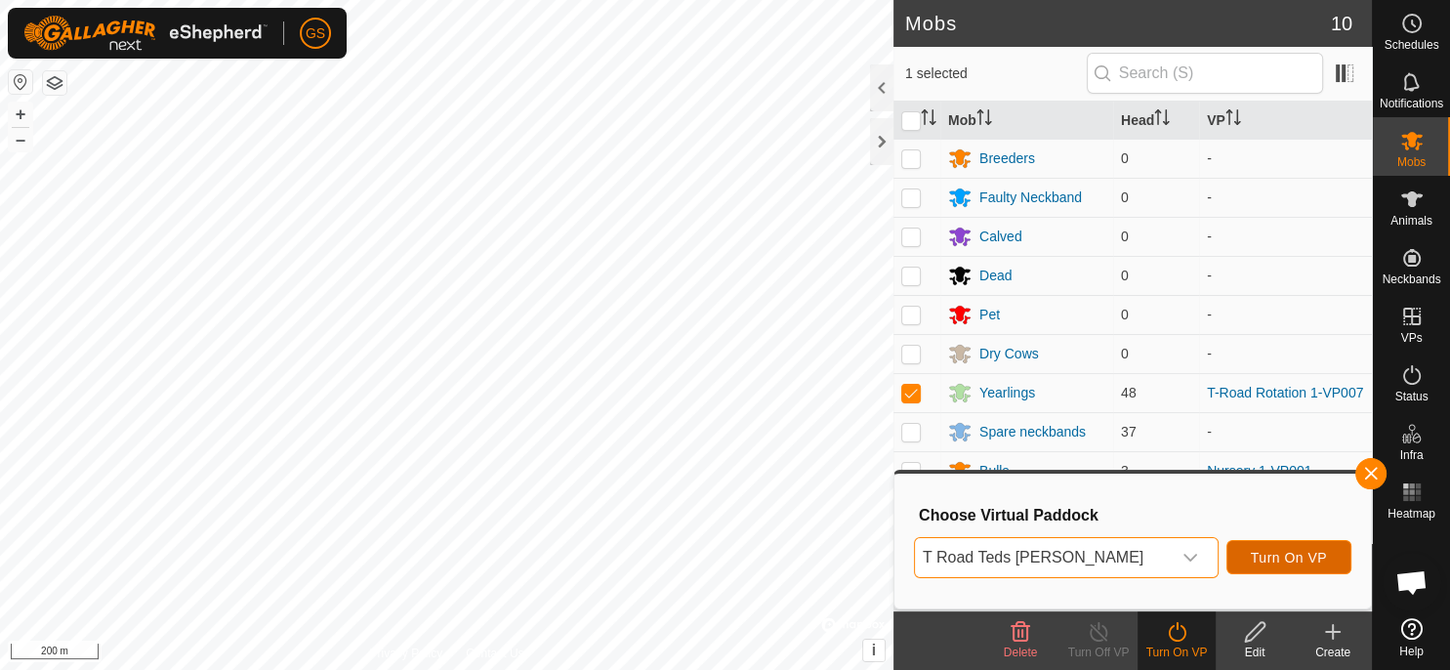
click at [1286, 561] on span "Turn On VP" at bounding box center [1289, 558] width 76 height 16
